Goal: Information Seeking & Learning: Check status

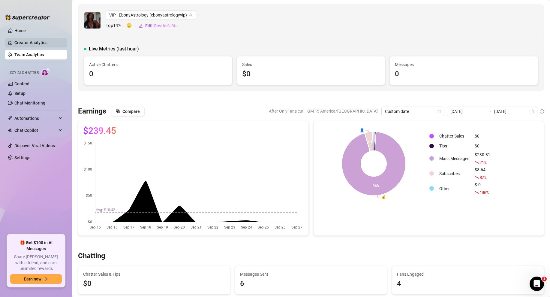
click at [26, 42] on link "Creator Analytics" at bounding box center [38, 43] width 48 height 10
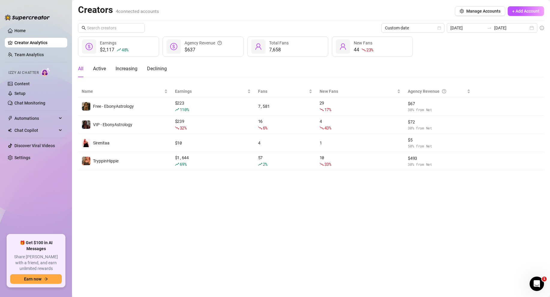
click at [203, 16] on div "Creators 4 connected accounts Manage Accounts + Add Account" at bounding box center [311, 11] width 466 height 14
click at [467, 46] on div "$2,117 48 % Earnings $637 Agency Revenue 7,658 Total Fans 44 23 % New Fans" at bounding box center [311, 46] width 466 height 20
click at [325, 206] on main "Creators 4 connected accounts Manage Accounts + Add Account Custom date [DATE] …" at bounding box center [311, 148] width 478 height 297
click at [25, 55] on link "Team Analytics" at bounding box center [28, 54] width 29 height 5
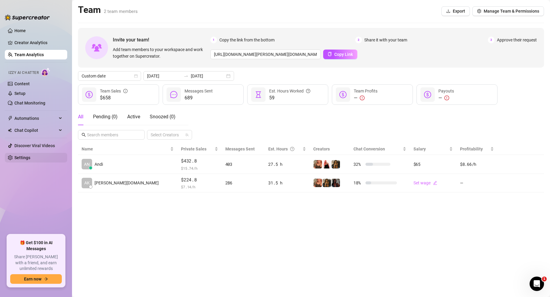
click at [23, 156] on link "Settings" at bounding box center [22, 157] width 16 height 5
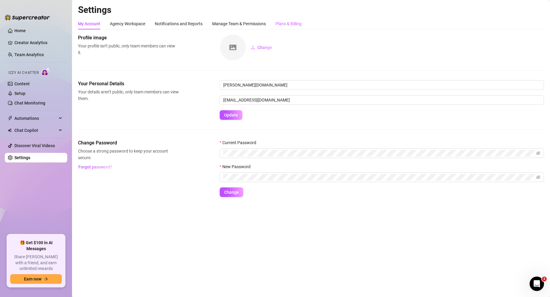
click at [292, 18] on div "Plans & Billing" at bounding box center [288, 23] width 26 height 11
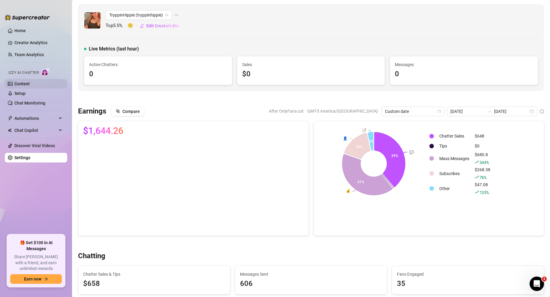
click at [30, 81] on link "Content" at bounding box center [21, 83] width 15 height 5
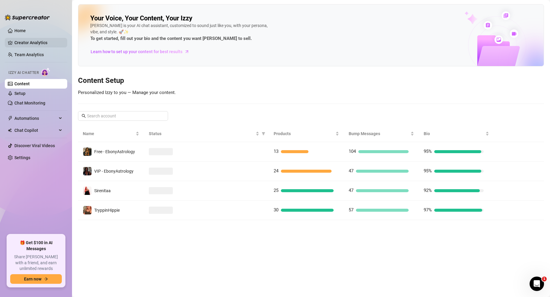
click at [32, 41] on link "Creator Analytics" at bounding box center [38, 43] width 48 height 10
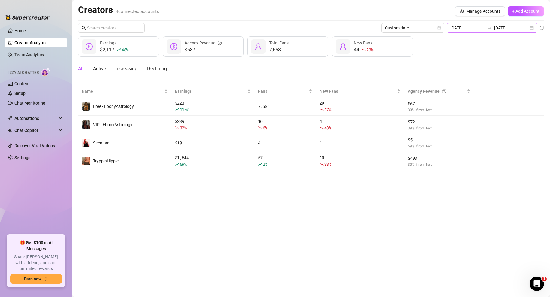
click at [533, 28] on div "[DATE] [DATE]" at bounding box center [491, 28] width 91 height 10
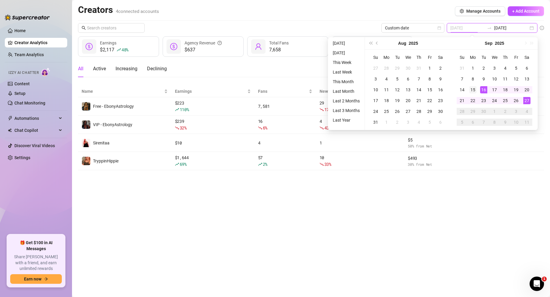
type input "[DATE]"
click at [475, 89] on div "15" at bounding box center [472, 89] width 7 height 7
type input "[DATE]"
click at [504, 89] on div "18" at bounding box center [504, 89] width 7 height 7
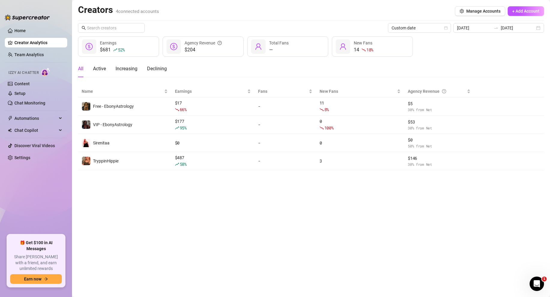
click at [442, 49] on div "$681 52 % Earnings $204 Agency Revenue — Total Fans 14 18 % New Fans" at bounding box center [311, 46] width 466 height 20
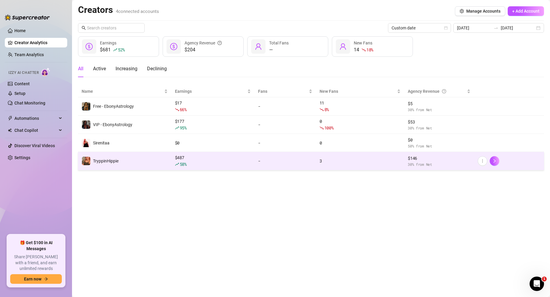
click at [375, 165] on td "3" at bounding box center [360, 161] width 88 height 18
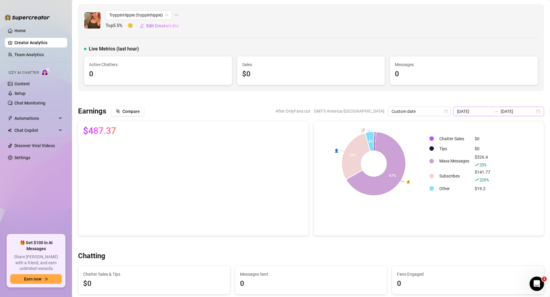
click at [539, 111] on div "[DATE] [DATE]" at bounding box center [498, 111] width 91 height 10
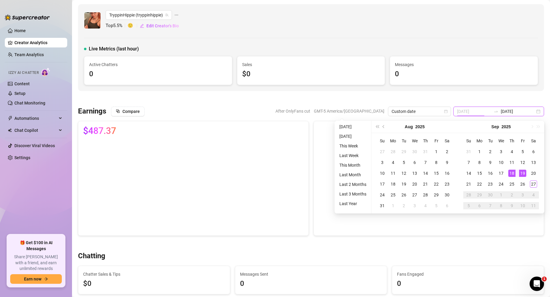
type input "[DATE]"
click at [523, 173] on div "19" at bounding box center [522, 172] width 7 height 7
click at [522, 172] on div "19" at bounding box center [522, 172] width 7 height 7
type input "[DATE]"
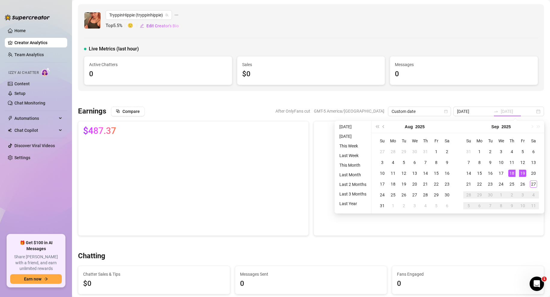
type input "[DATE]"
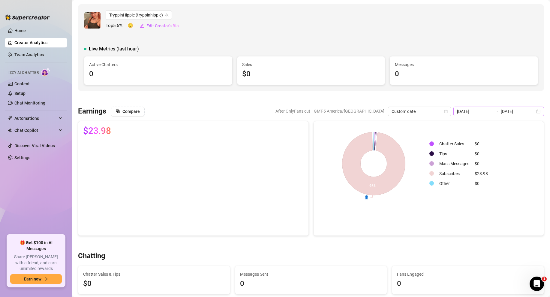
click at [537, 110] on div "[DATE] [DATE]" at bounding box center [498, 111] width 91 height 10
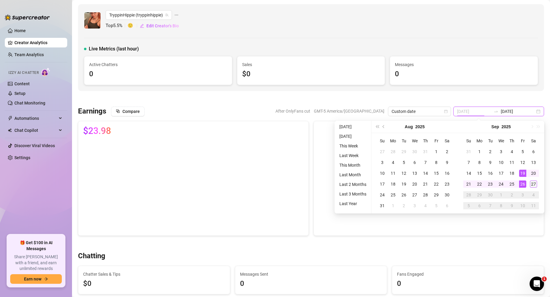
type input "[DATE]"
click at [533, 186] on div "27" at bounding box center [533, 183] width 7 height 7
type input "[DATE]"
click at [535, 185] on div "27" at bounding box center [533, 183] width 7 height 7
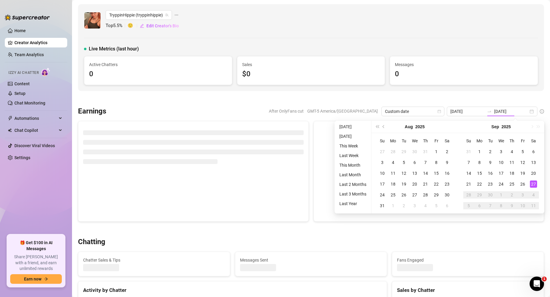
type input "[DATE]"
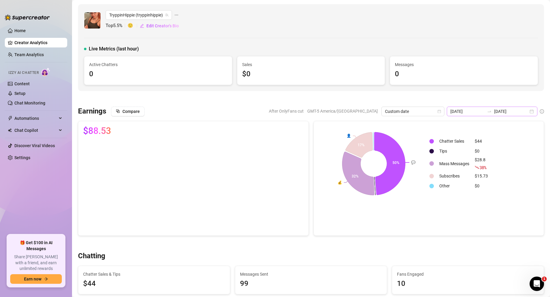
click at [532, 111] on div "[DATE] [DATE]" at bounding box center [491, 111] width 91 height 10
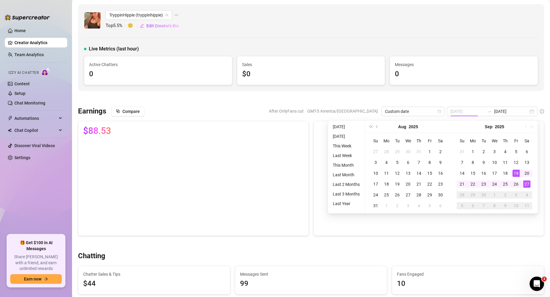
click at [514, 173] on div "19" at bounding box center [515, 172] width 7 height 7
type input "[DATE]"
click at [471, 31] on div "TryppinHippie (tryppinhippie) Top 5.5 % 🙂 Edit Creator's Bio Live Metrics (last…" at bounding box center [311, 47] width 466 height 87
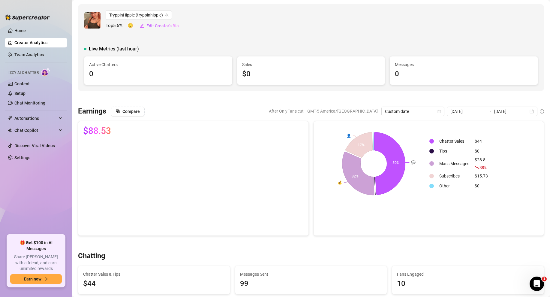
click at [441, 112] on icon "calendar" at bounding box center [439, 111] width 4 height 4
click at [488, 100] on div at bounding box center [311, 99] width 466 height 6
click at [531, 113] on div "[DATE] [DATE]" at bounding box center [491, 111] width 91 height 10
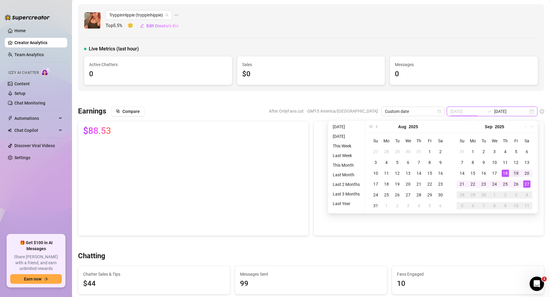
type input "[DATE]"
click at [514, 172] on div "19" at bounding box center [515, 172] width 7 height 7
click at [528, 186] on div "27" at bounding box center [526, 183] width 7 height 7
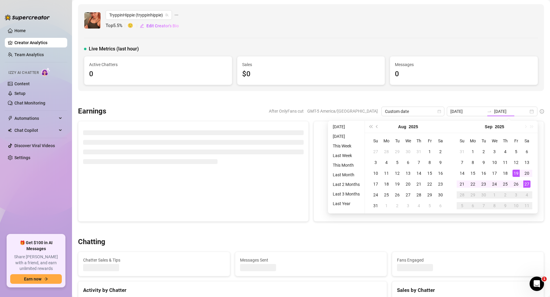
type input "[DATE]"
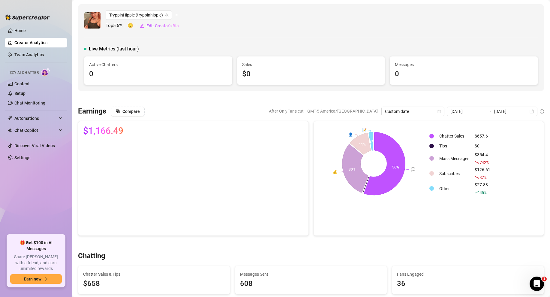
click at [498, 40] on div "TryppinHippie (tryppinhippie) Top 5.5 % 🙂 Edit Creator's Bio Live Metrics (last…" at bounding box center [311, 47] width 466 height 87
click at [533, 112] on div "[DATE] [DATE]" at bounding box center [491, 111] width 91 height 10
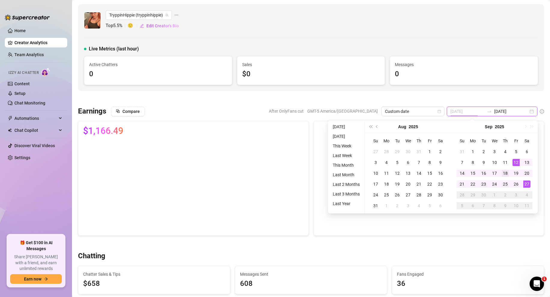
type input "[DATE]"
click at [507, 173] on div "18" at bounding box center [504, 172] width 7 height 7
type input "[DATE]"
click at [473, 172] on div "15" at bounding box center [472, 172] width 7 height 7
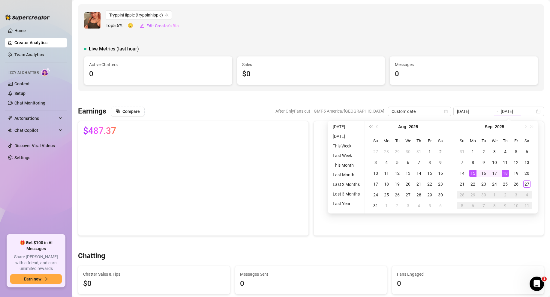
type input "[DATE]"
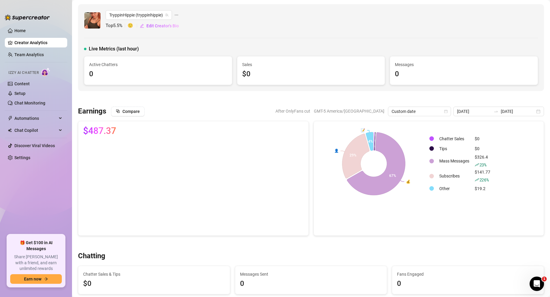
click at [480, 90] on div "TryppinHippie (tryppinhippie) Top 5.5 % 🙂 Edit Creator's Bio Live Metrics (last…" at bounding box center [311, 47] width 466 height 87
click at [291, 32] on div "TryppinHippie (tryppinhippie) Top 5.5 % 🙂 Edit Creator's Bio Live Metrics (last…" at bounding box center [311, 47] width 466 height 87
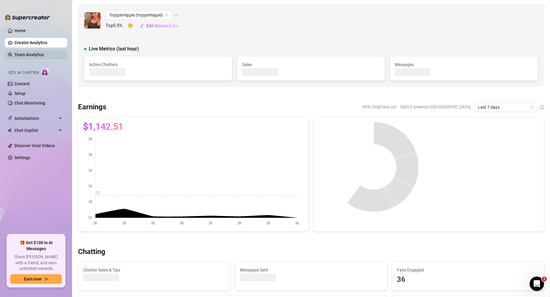
click at [37, 53] on link "Team Analytics" at bounding box center [28, 54] width 29 height 5
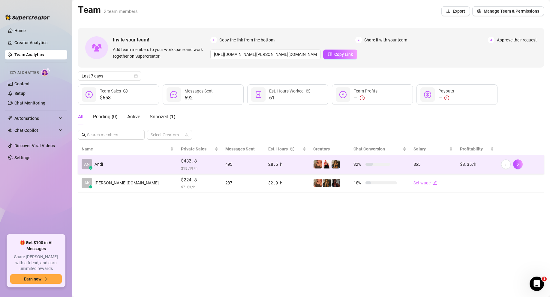
click at [225, 166] on div "405" at bounding box center [243, 164] width 36 height 7
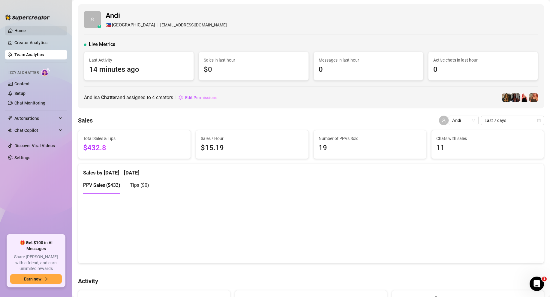
click at [26, 31] on link "Home" at bounding box center [19, 30] width 11 height 5
